Goal: Complete application form

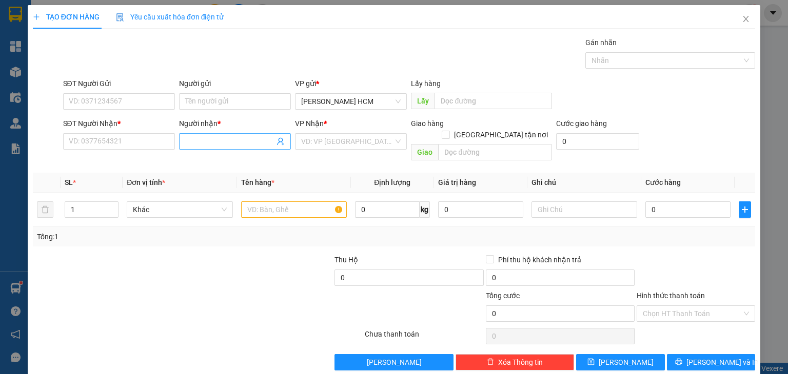
click at [222, 137] on input "Người nhận *" at bounding box center [229, 141] width 89 height 11
type input "M"
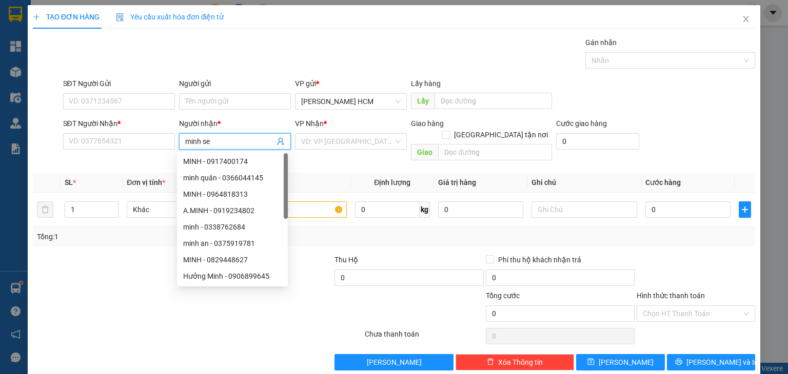
type input "[PERSON_NAME]"
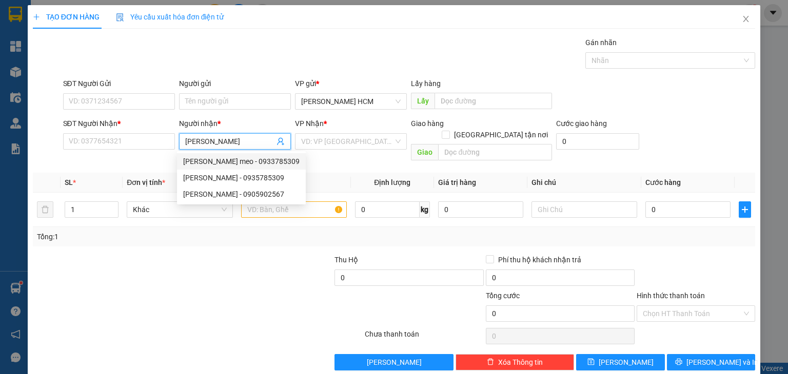
drag, startPoint x: 219, startPoint y: 159, endPoint x: 236, endPoint y: 158, distance: 16.9
click at [220, 158] on div "[PERSON_NAME] meo - 0933785309" at bounding box center [241, 161] width 116 height 11
type input "0933785309"
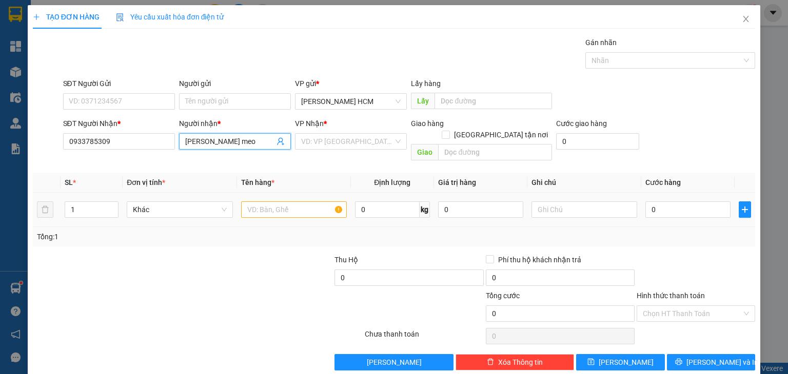
type input "[PERSON_NAME] meo"
click at [298, 202] on input "text" at bounding box center [294, 210] width 106 height 16
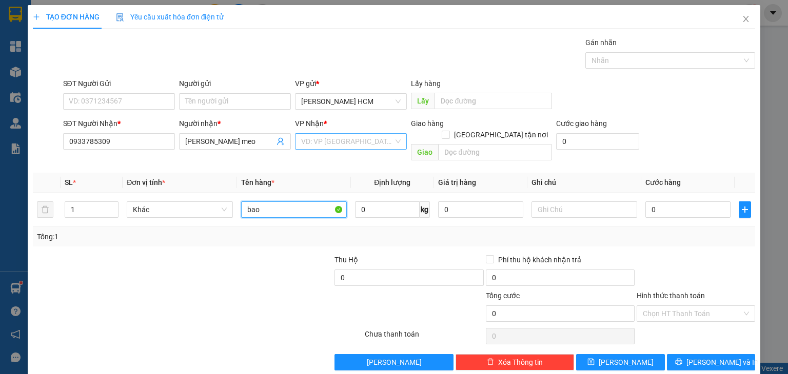
type input "bao"
click at [311, 142] on input "search" at bounding box center [347, 141] width 92 height 15
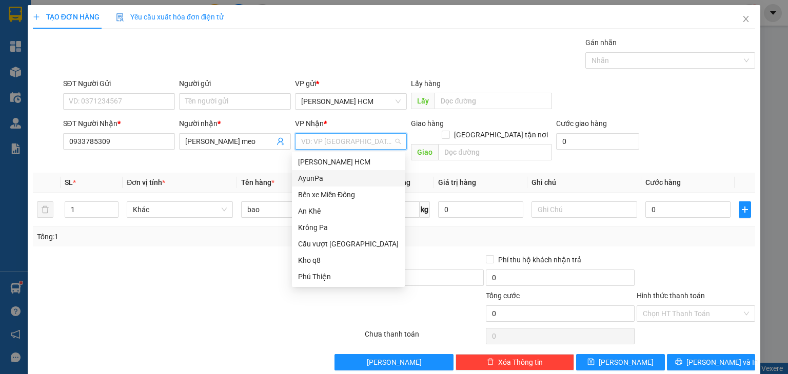
click at [326, 178] on div "AyunPa" at bounding box center [348, 178] width 101 height 11
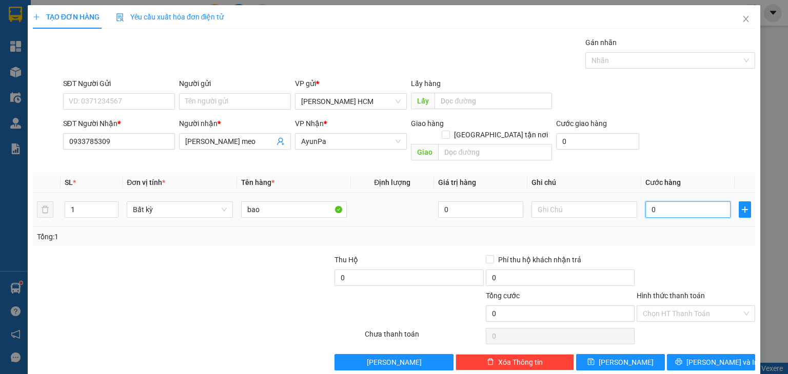
click at [648, 202] on input "0" at bounding box center [687, 210] width 85 height 16
click at [645, 202] on input "0" at bounding box center [687, 210] width 85 height 16
type input "70"
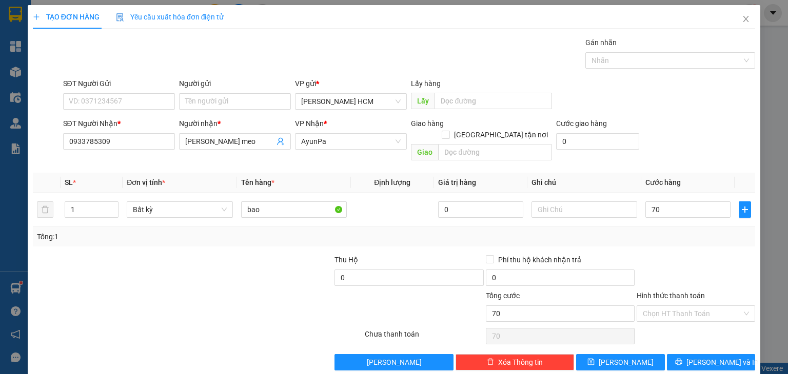
type input "70.000"
drag, startPoint x: 659, startPoint y: 226, endPoint x: 669, endPoint y: 236, distance: 14.5
click at [661, 231] on div "Tổng: 1" at bounding box center [394, 236] width 714 height 11
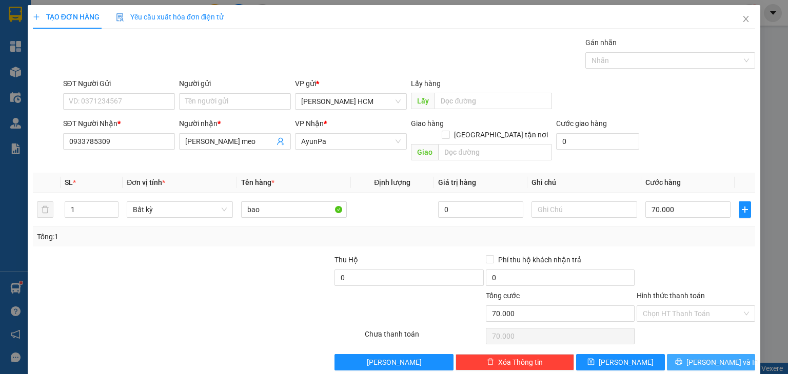
click at [714, 357] on span "[PERSON_NAME] và In" at bounding box center [722, 362] width 72 height 11
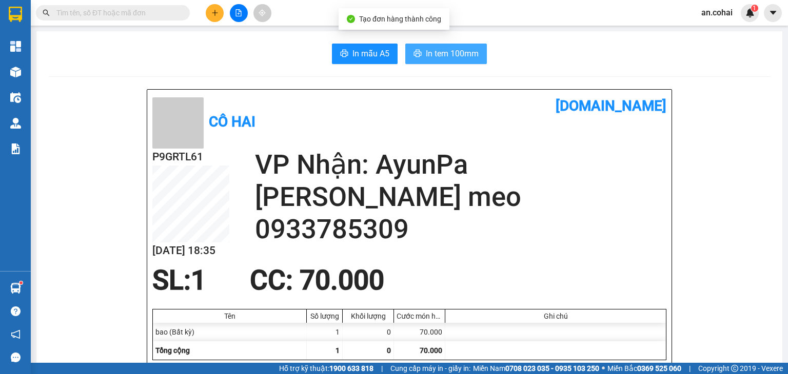
click at [431, 44] on button "In tem 100mm" at bounding box center [446, 54] width 82 height 21
